Goal: Find specific page/section

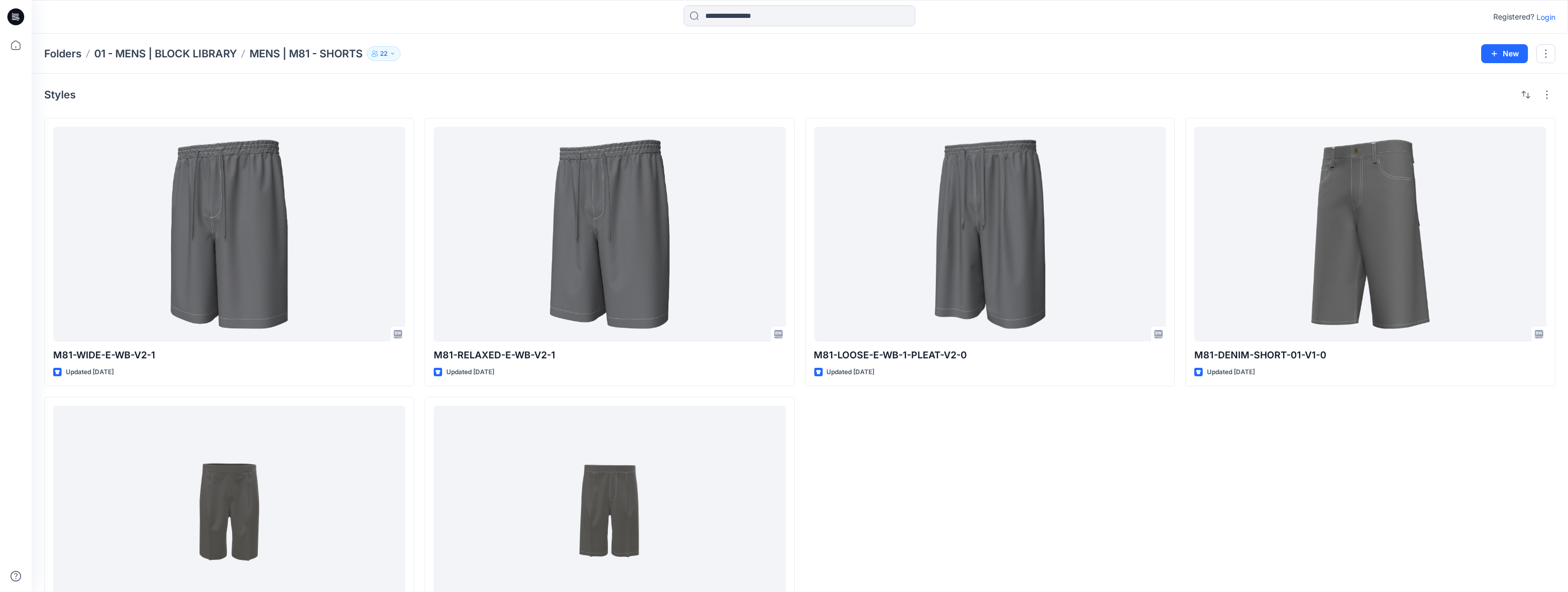
click at [522, 62] on div "Folders 01 - MENS | BLOCK LIBRARY MENS | M81 - SHORTS 22 New" at bounding box center [799, 53] width 1537 height 40
click at [17, 45] on icon at bounding box center [16, 45] width 24 height 24
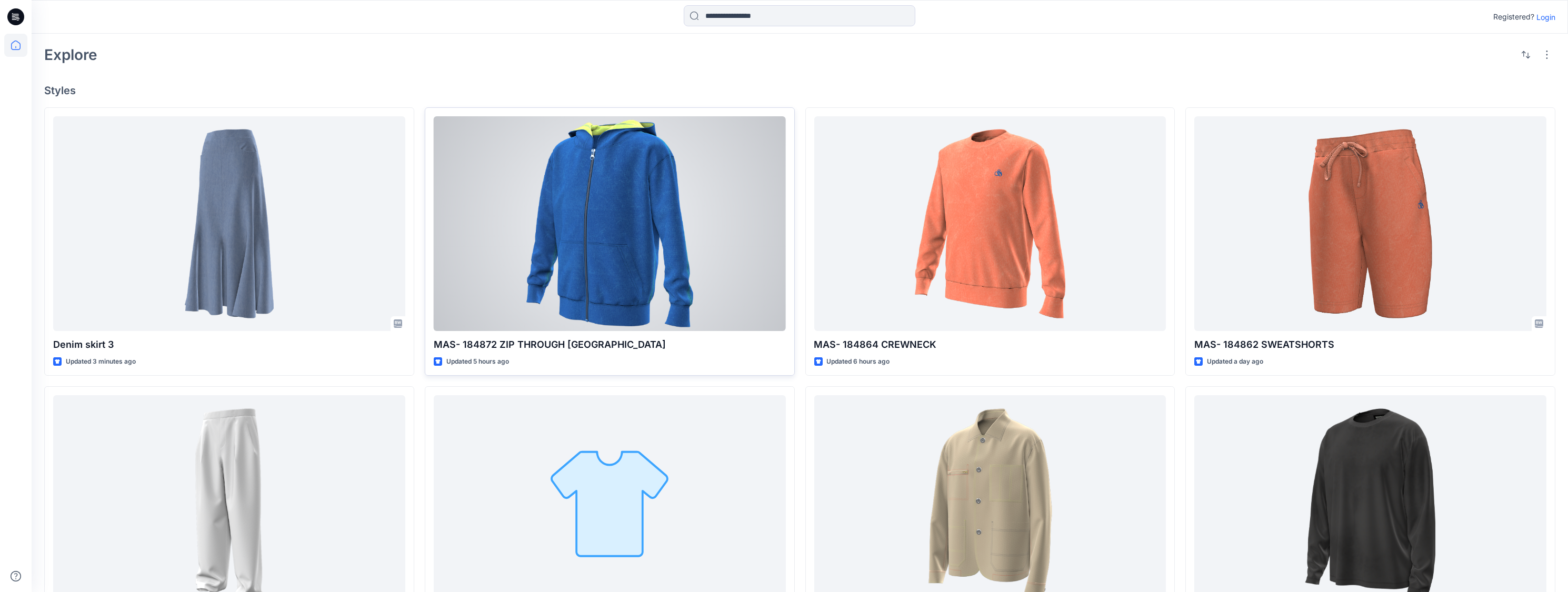
scroll to position [281, 0]
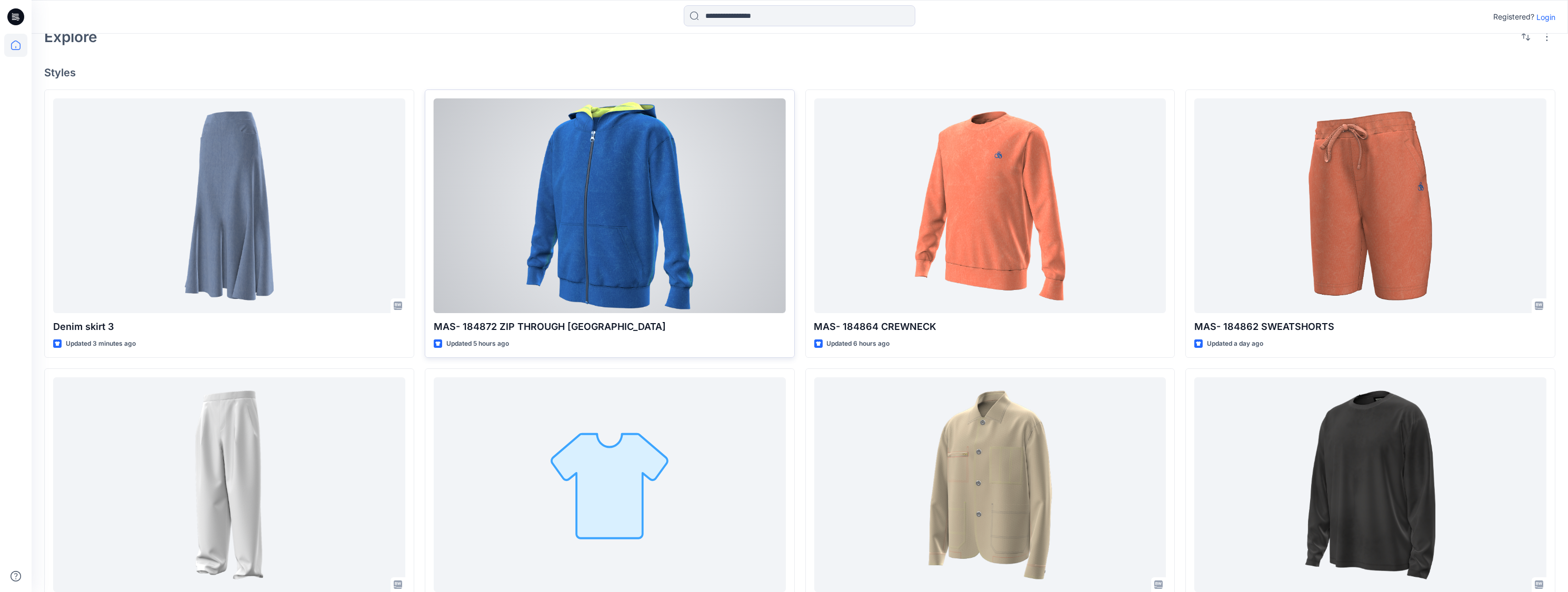
click at [633, 186] on div at bounding box center [610, 206] width 352 height 214
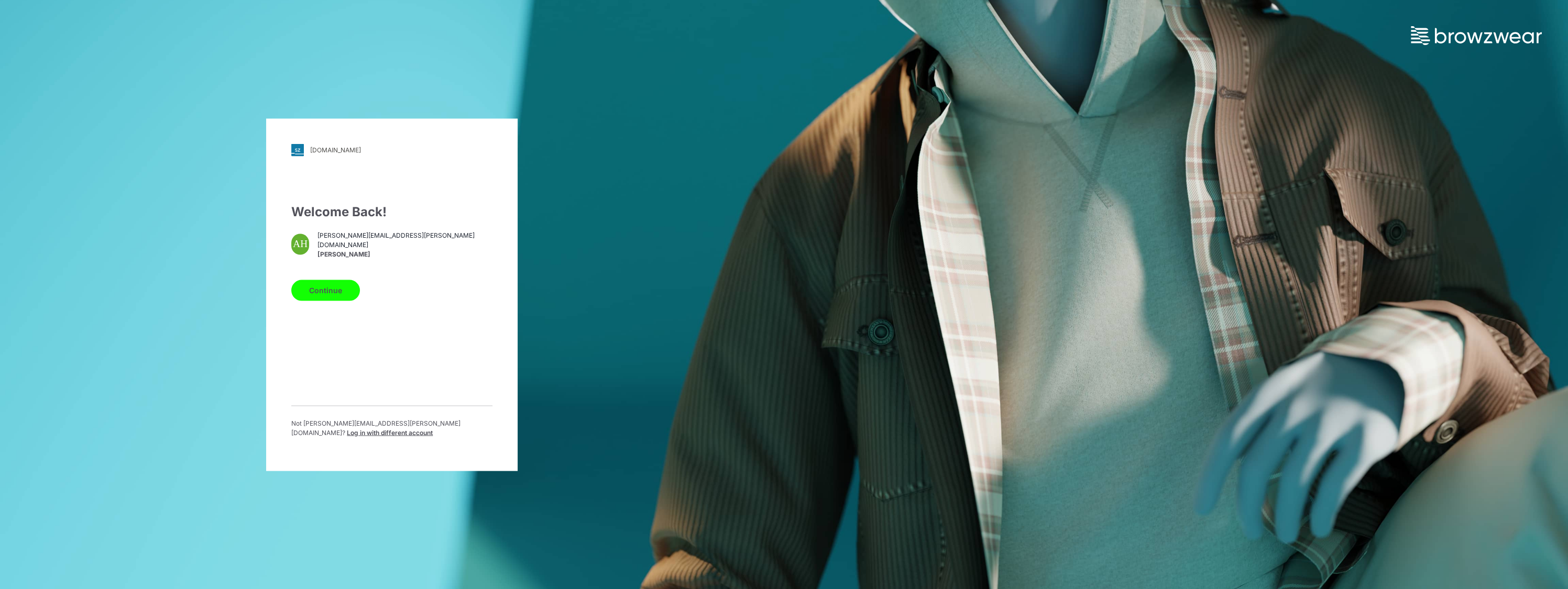
click at [336, 294] on button "Continue" at bounding box center [326, 290] width 69 height 21
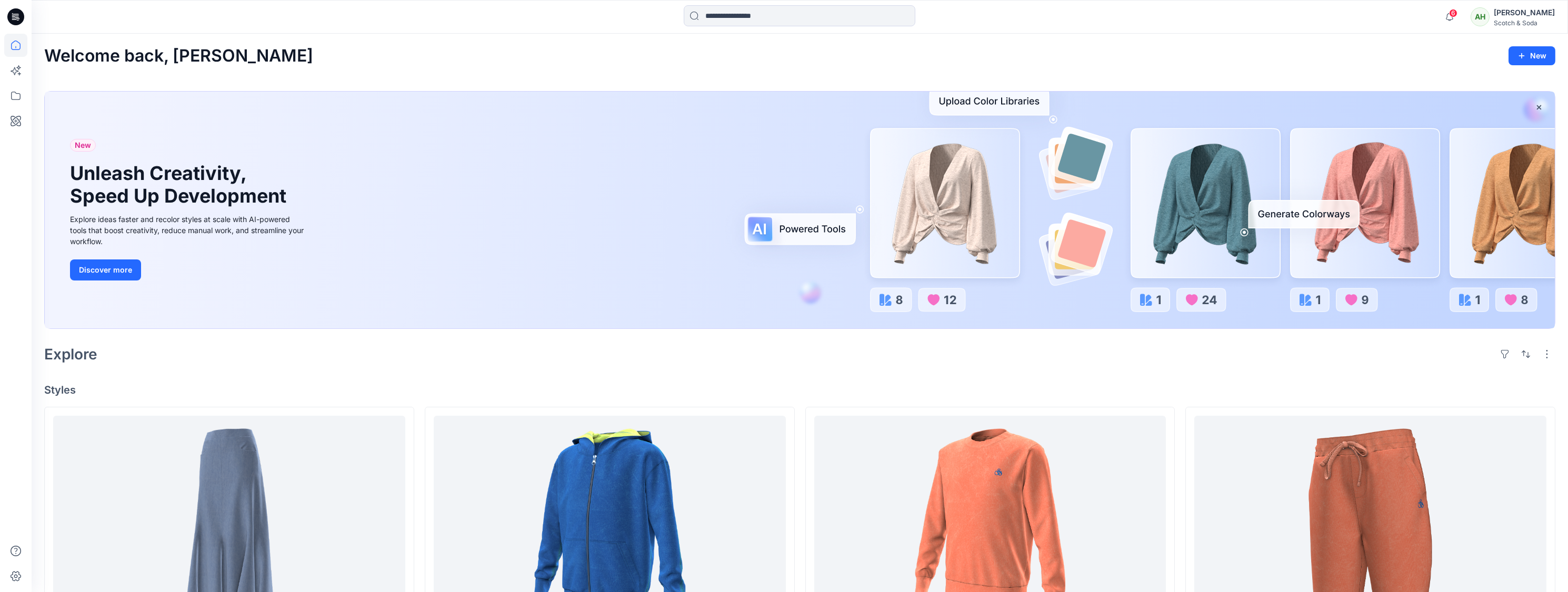
scroll to position [286, 0]
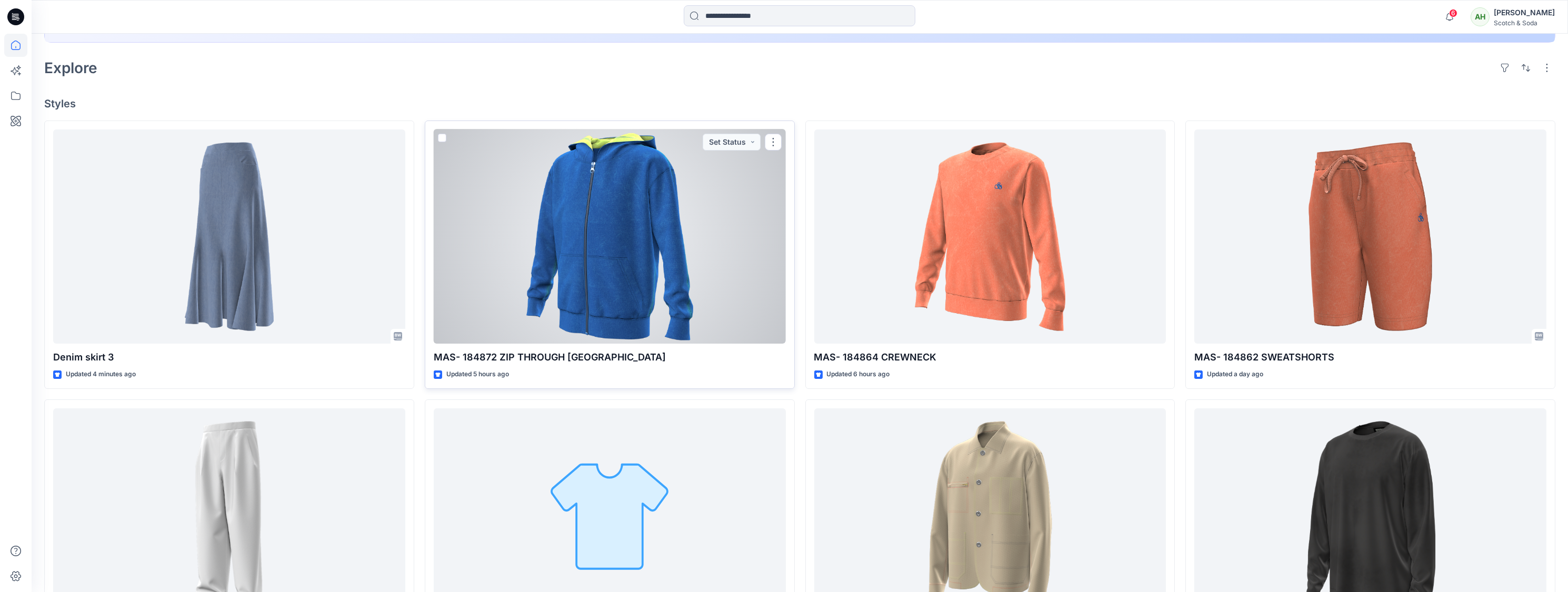
click at [635, 242] on div at bounding box center [610, 237] width 352 height 214
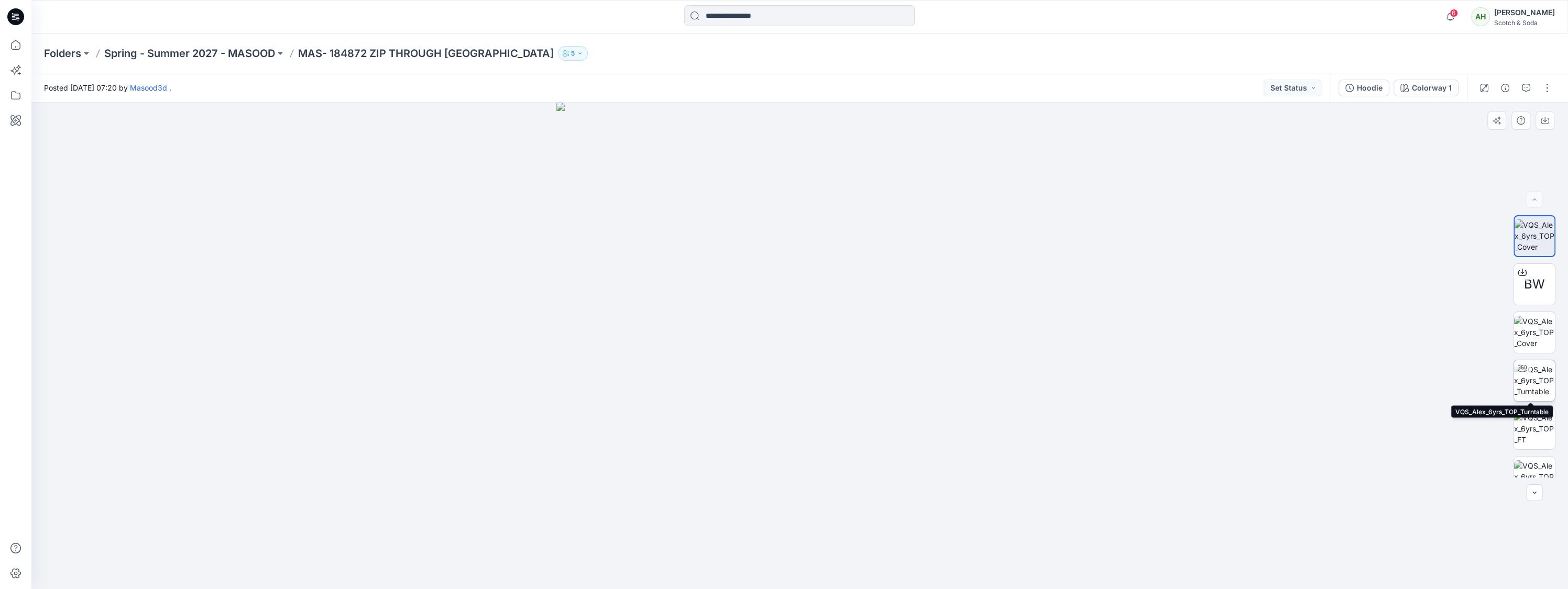
click at [1537, 379] on img at bounding box center [1535, 381] width 41 height 33
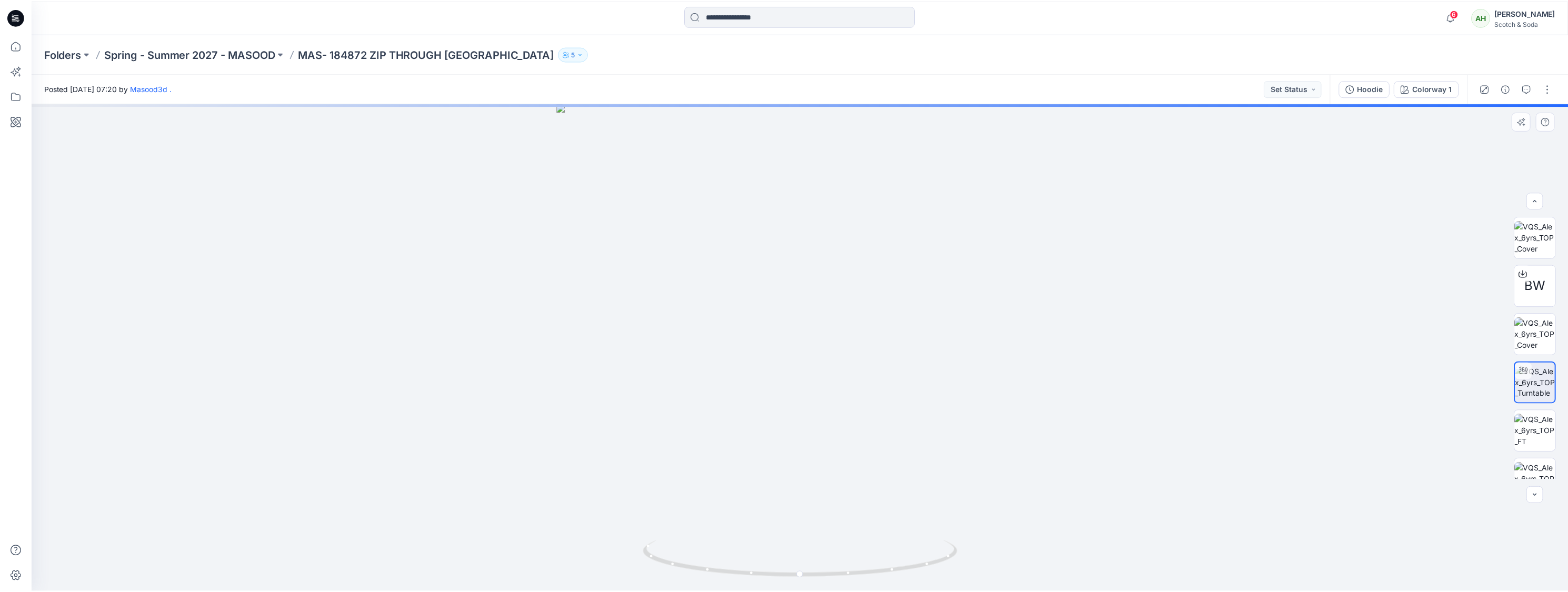
scroll to position [264, 0]
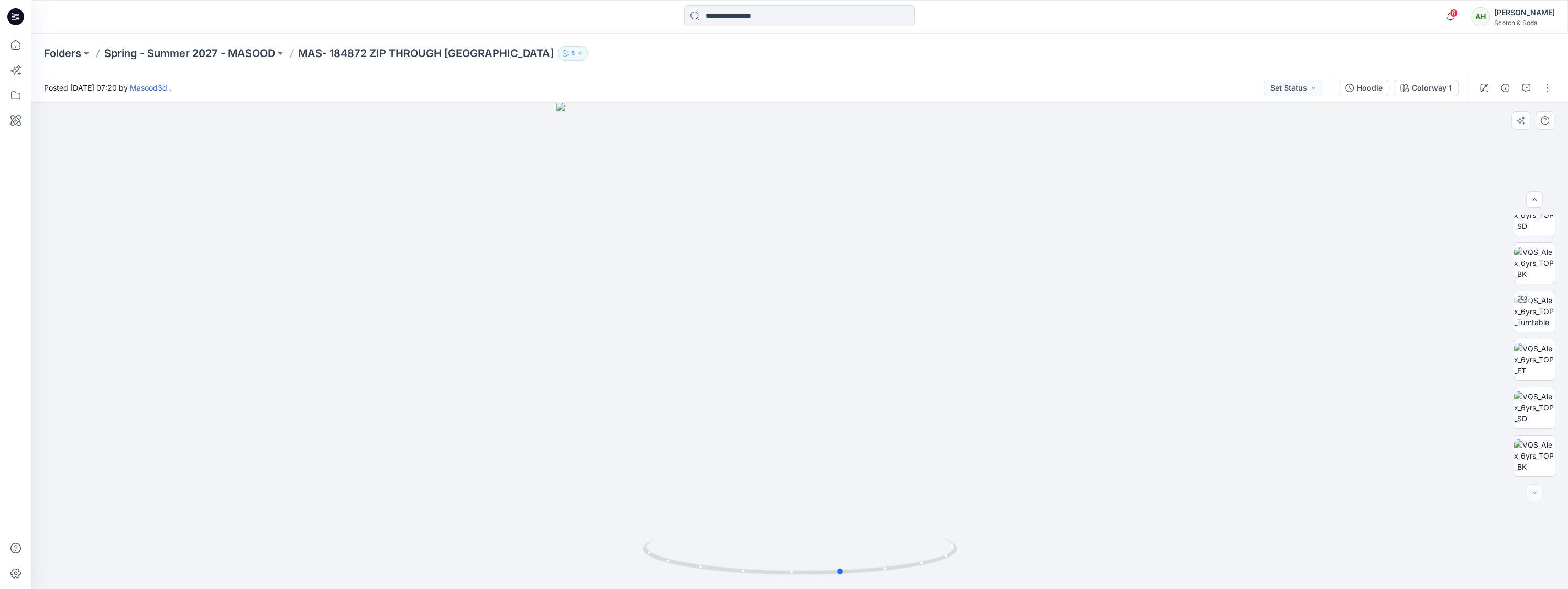
drag, startPoint x: 1043, startPoint y: 345, endPoint x: 771, endPoint y: 376, distance: 273.8
click at [771, 376] on div at bounding box center [800, 345] width 1537 height 486
click at [21, 45] on icon at bounding box center [16, 45] width 23 height 23
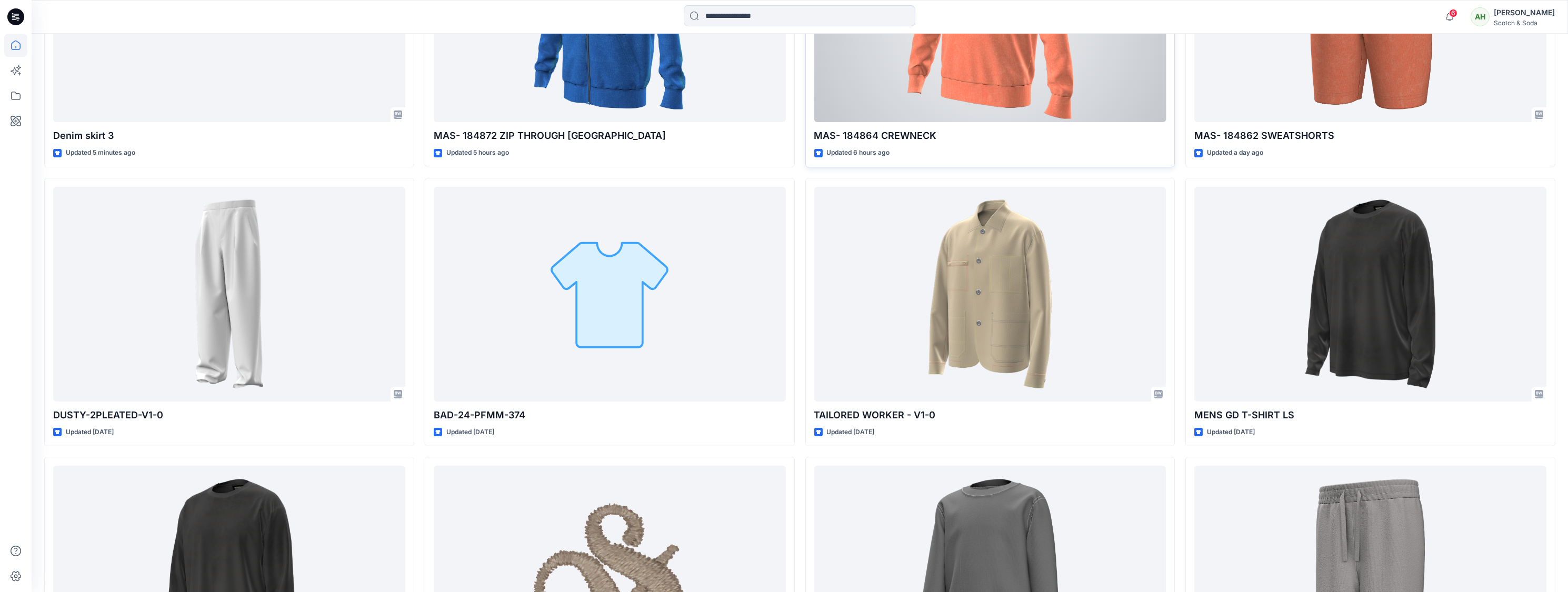
scroll to position [691, 0]
